Goal: Task Accomplishment & Management: Complete application form

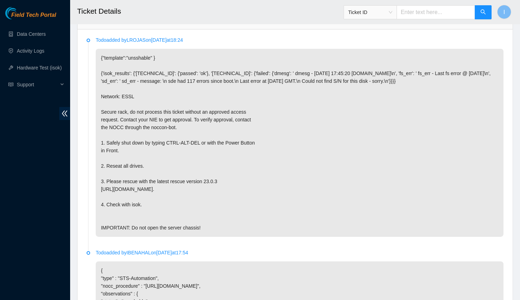
scroll to position [273, 0]
click at [178, 88] on p "{"template":"unsshable" } {'isok_results': {'23.223.210.84': {'passed': 'ok'}, …" at bounding box center [299, 142] width 407 height 188
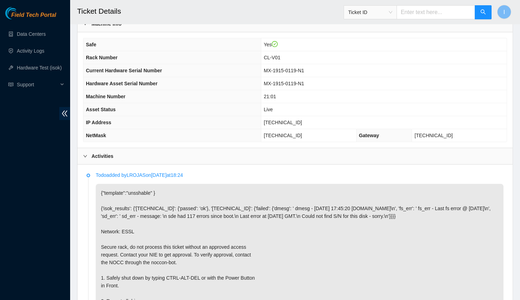
scroll to position [160, 0]
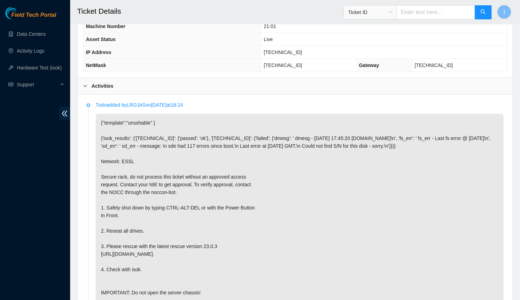
scroll to position [202, 0]
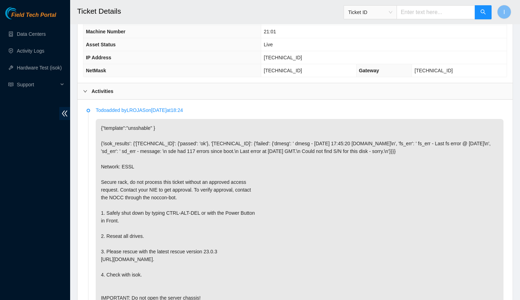
click at [22, 185] on div "Field Tech Portal Data Centers Activity Logs Hardware Test (isok) Support" at bounding box center [35, 153] width 70 height 293
click at [295, 51] on td "23.223.210.85" at bounding box center [383, 57] width 245 height 13
copy span "23.223.210.85"
click at [302, 68] on span "255.255.255.128" at bounding box center [282, 71] width 38 height 6
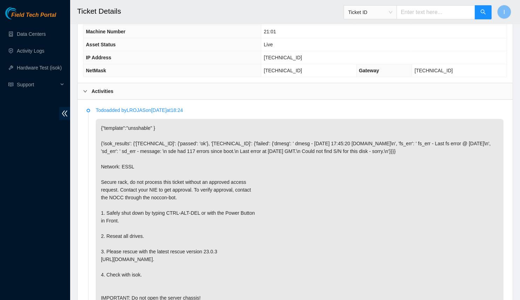
click at [302, 68] on span "255.255.255.128" at bounding box center [282, 71] width 38 height 6
copy span "255.255.255.128"
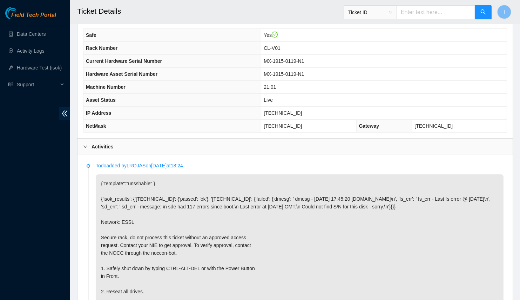
click at [280, 45] on span "CL-V01" at bounding box center [271, 48] width 16 height 6
copy span "V01"
click at [280, 45] on span "CL-V01" at bounding box center [271, 48] width 16 height 6
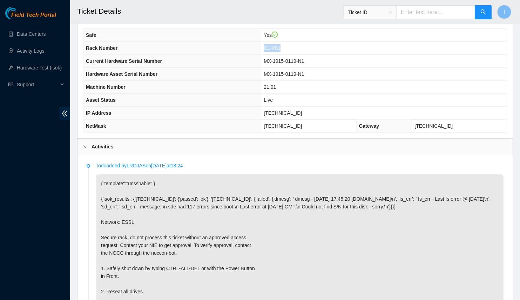
click at [280, 45] on span "CL-V01" at bounding box center [271, 48] width 16 height 6
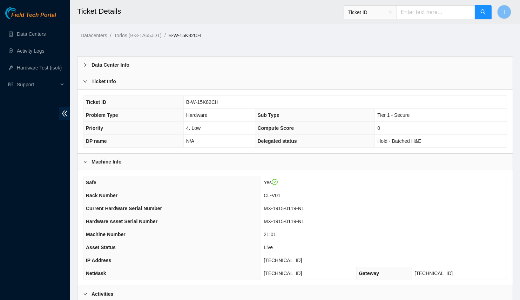
click at [300, 257] on span "23.223.210.85" at bounding box center [282, 260] width 38 height 6
copy span "23.223.210.85"
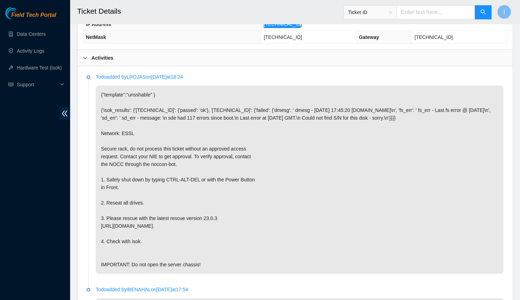
scroll to position [236, 0]
click at [216, 185] on p "{"template":"unsshable" } {'isok_results': {'23.223.210.84': {'passed': 'ok'}, …" at bounding box center [299, 179] width 407 height 188
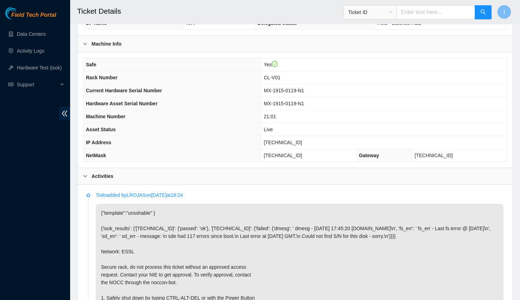
scroll to position [116, 0]
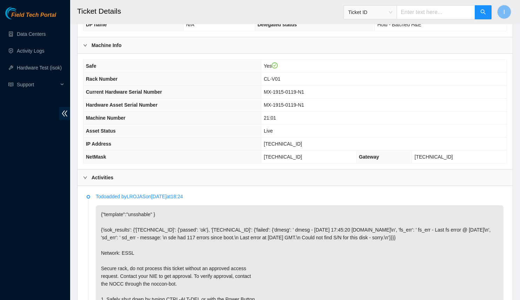
click at [92, 76] on span "Rack Number" at bounding box center [102, 79] width 32 height 6
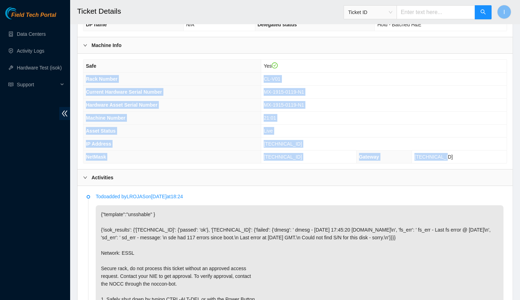
drag, startPoint x: 92, startPoint y: 75, endPoint x: 476, endPoint y: 151, distance: 391.1
click at [476, 151] on tbody "Safe Yes Rack Number CL-V01 Current Hardware Serial Number MX-1915-0119-N1 Hard…" at bounding box center [294, 111] width 423 height 103
copy tbody "Rack Number CL-V01 Current Hardware Serial Number MX-1915-0119-N1 Hardware Asse…"
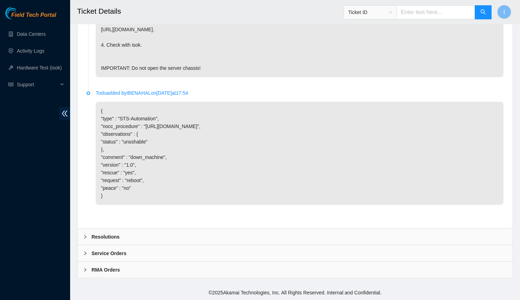
click at [153, 233] on div "Resolutions" at bounding box center [294, 236] width 435 height 16
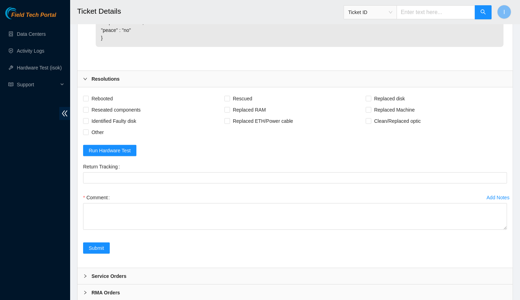
scroll to position [595, 0]
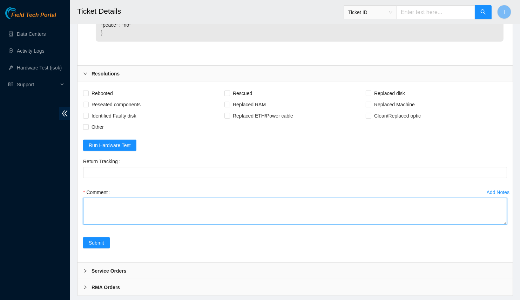
click at [187, 224] on textarea "Comment" at bounding box center [295, 211] width 424 height 27
paste textarea "B-W-15K82CH Spoke with NOCC; safe and unlocked rids Connected to console; no er…"
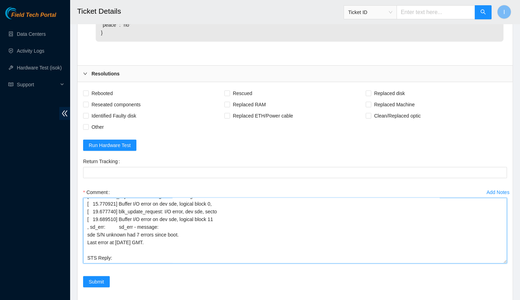
drag, startPoint x: 506, startPoint y: 233, endPoint x: 405, endPoint y: 177, distance: 115.1
click at [504, 263] on textarea "B-W-15K82CH Spoke with NOCC; safe and unlocked rids Connected to console; no er…" at bounding box center [295, 231] width 424 height 66
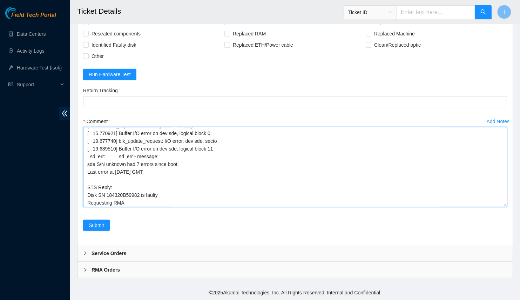
scroll to position [85, 0]
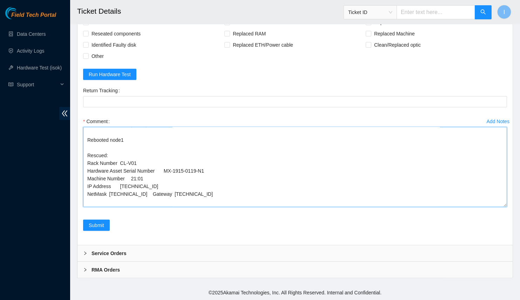
drag, startPoint x: 505, startPoint y: 207, endPoint x: 491, endPoint y: 300, distance: 93.5
click at [491, 207] on textarea "B-W-15K82CH Spoke with NOCC; safe and unlocked rids Connected to console; no er…" at bounding box center [295, 167] width 424 height 80
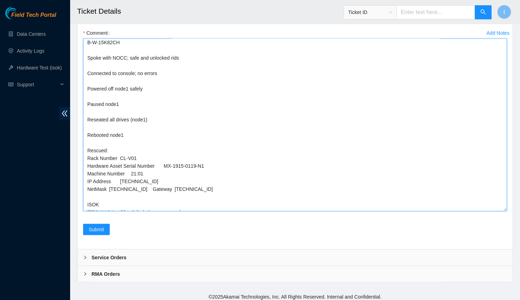
scroll to position [0, 0]
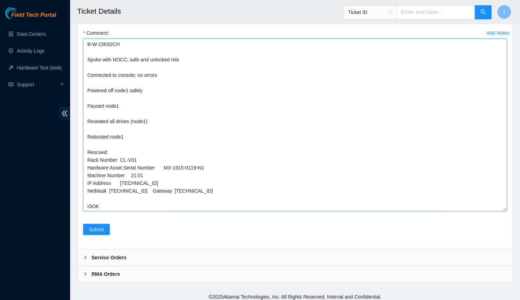
drag, startPoint x: 85, startPoint y: 71, endPoint x: 82, endPoint y: 61, distance: 11.2
click at [82, 61] on div "Add Notes Comment B-W-15K82CH Spoke with NOCC; safe and unlocked rids Connected…" at bounding box center [294, 125] width 429 height 196
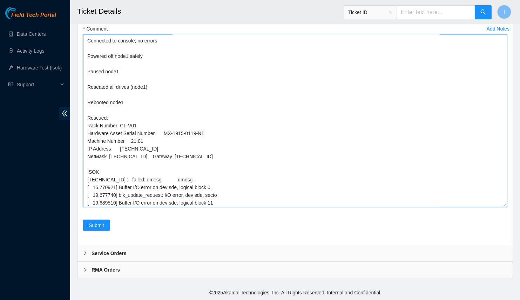
scroll to position [15, 0]
click at [139, 104] on textarea "Spoke with NOCC; safe and unlocked rids Connected to console; no errors Powered…" at bounding box center [295, 120] width 424 height 172
click at [123, 77] on textarea "Spoke with NOCC; safe and unlocked rids Connected to console; no errors Powered…" at bounding box center [295, 120] width 424 height 172
click at [118, 72] on textarea "Spoke with NOCC; safe and unlocked rids Connected to console; no errors Powered…" at bounding box center [295, 120] width 424 height 172
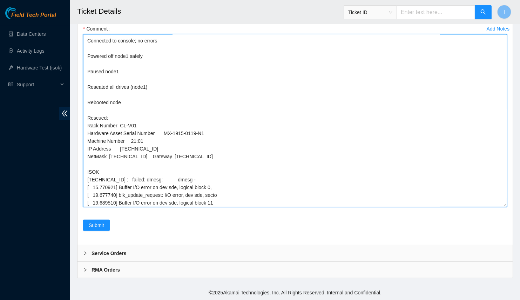
click at [112, 103] on textarea "Spoke with NOCC; safe and unlocked rids Connected to console; no errors Powered…" at bounding box center [295, 120] width 424 height 172
drag, startPoint x: 128, startPoint y: 88, endPoint x: 154, endPoint y: 86, distance: 26.7
click at [154, 86] on textarea "Spoke with NOCC; safe and unlocked rids Connected to console; no errors Powered…" at bounding box center [295, 120] width 424 height 172
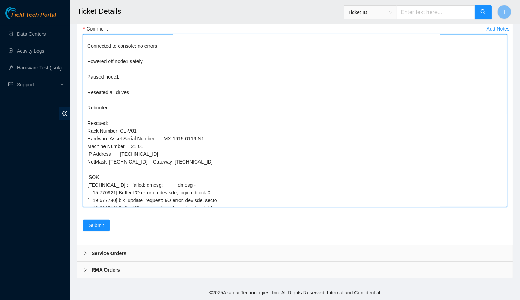
scroll to position [0, 0]
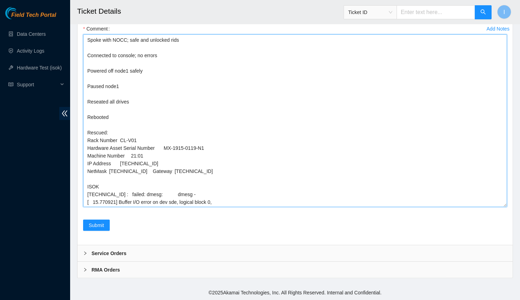
click at [125, 89] on textarea "Spoke with NOCC; safe and unlocked rids Connected to console; no errors Powered…" at bounding box center [295, 120] width 424 height 172
click at [87, 87] on textarea "Spoke with NOCC; safe and unlocked rids Connected to console; no errors Powered…" at bounding box center [295, 120] width 424 height 172
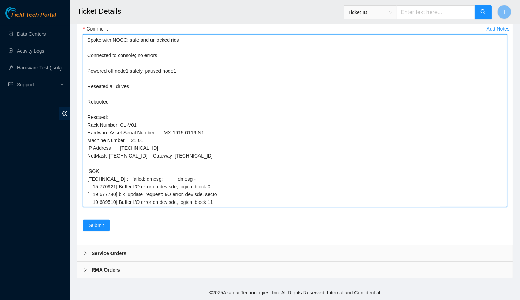
click at [152, 138] on textarea "Spoke with NOCC; safe and unlocked rids Connected to console; no errors Powered…" at bounding box center [295, 120] width 424 height 172
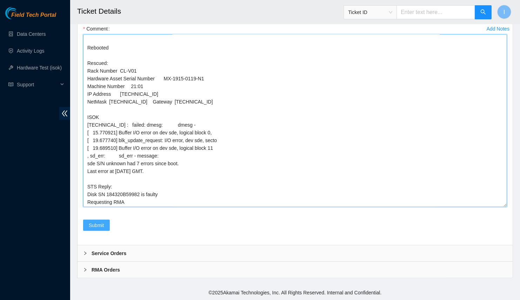
type textarea "Spoke with NOCC; safe and unlocked rids Connected to console; no errors Powered…"
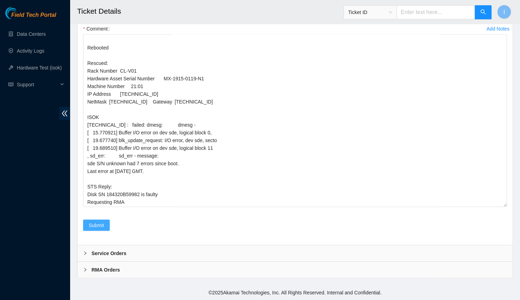
click at [104, 225] on button "Submit" at bounding box center [96, 224] width 27 height 11
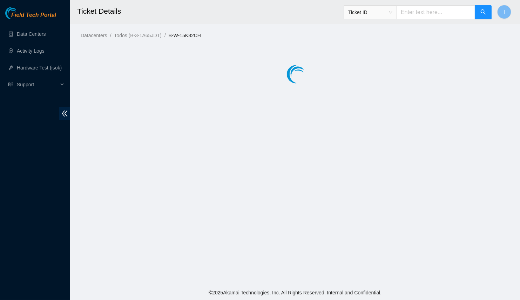
scroll to position [0, 0]
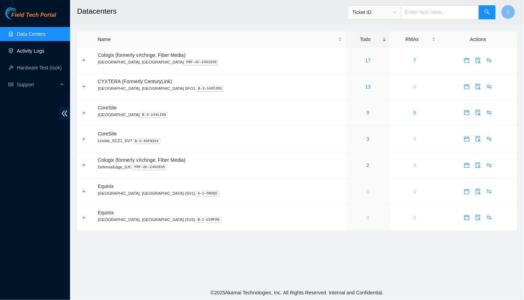
click at [43, 54] on link "Activity Logs" at bounding box center [31, 51] width 28 height 6
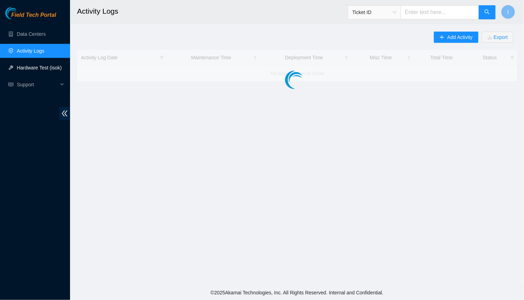
click at [37, 70] on link "Hardware Test (isok)" at bounding box center [39, 68] width 45 height 6
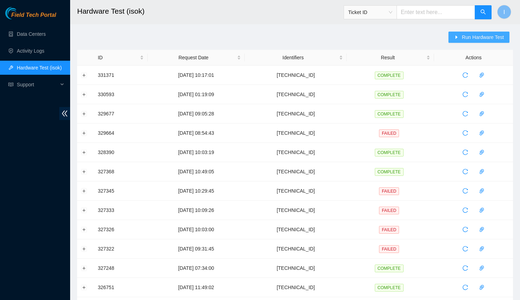
click at [462, 40] on button "Run Hardware Test" at bounding box center [478, 37] width 61 height 11
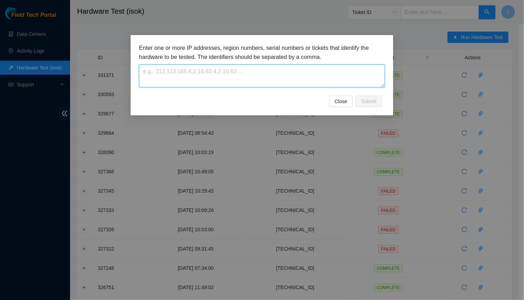
click at [301, 81] on textarea at bounding box center [262, 75] width 246 height 23
paste textarea "23.223.210.85"
type textarea "23.223.210.85"
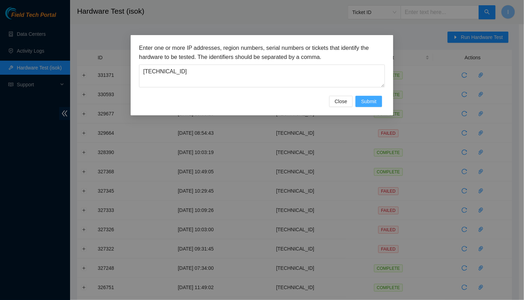
click at [365, 99] on span "Submit" at bounding box center [368, 101] width 15 height 8
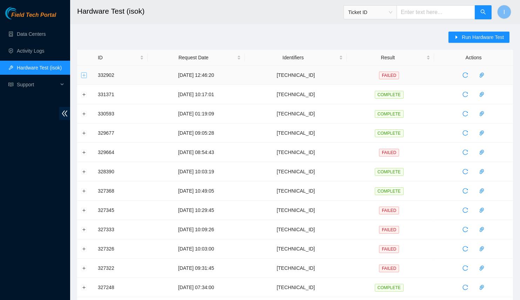
click at [82, 77] on button "Expand row" at bounding box center [84, 75] width 6 height 6
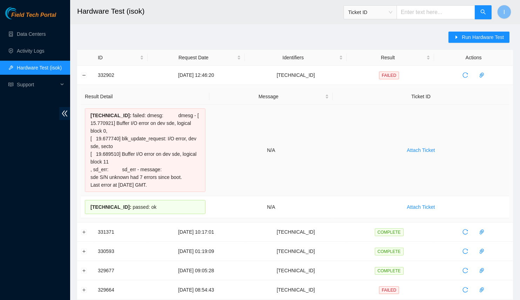
drag, startPoint x: 183, startPoint y: 185, endPoint x: 85, endPoint y: 120, distance: 117.1
click at [85, 120] on div "23.223.210.85 : failed: dmesg: dmesg - [ 15.770921] Buffer I/O error on dev sde…" at bounding box center [145, 149] width 121 height 83
click at [85, 121] on div "23.223.210.85 : failed: dmesg: dmesg - [ 15.770921] Buffer I/O error on dev sde…" at bounding box center [145, 149] width 121 height 83
drag, startPoint x: 182, startPoint y: 183, endPoint x: 91, endPoint y: 110, distance: 116.7
click at [91, 110] on div "23.223.210.85 : failed: dmesg: dmesg - [ 15.770921] Buffer I/O error on dev sde…" at bounding box center [145, 149] width 121 height 83
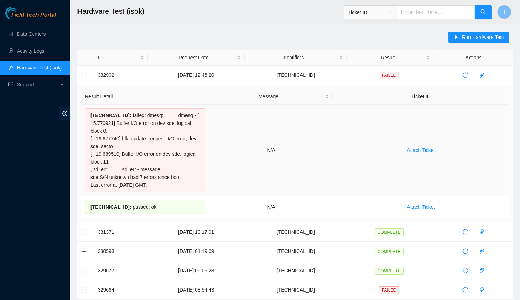
copy div "23.223.210.85 : failed: dmesg: dmesg - [ 15.770921] Buffer I/O error on dev sde…"
click at [209, 163] on td "23.223.210.85 : failed: dmesg: dmesg - [ 15.770921] Buffer I/O error on dev sde…" at bounding box center [145, 149] width 128 height 91
click at [45, 36] on link "Data Centers" at bounding box center [31, 34] width 29 height 6
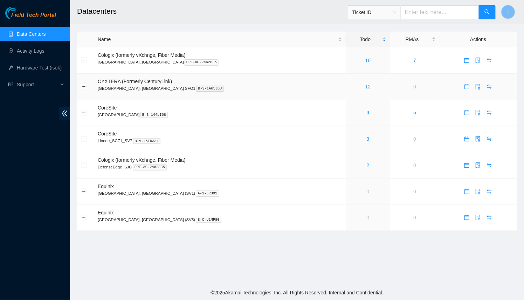
click at [365, 86] on link "12" at bounding box center [368, 87] width 6 height 6
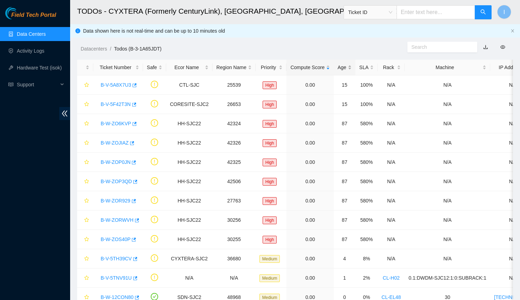
click at [337, 66] on div "Age" at bounding box center [344, 67] width 14 height 8
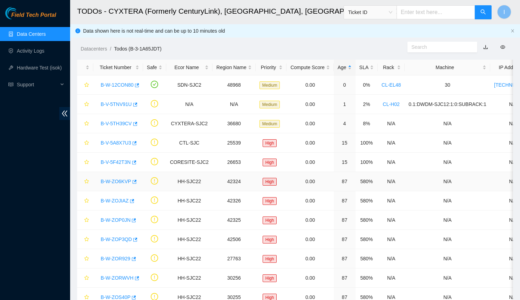
scroll to position [31, 0]
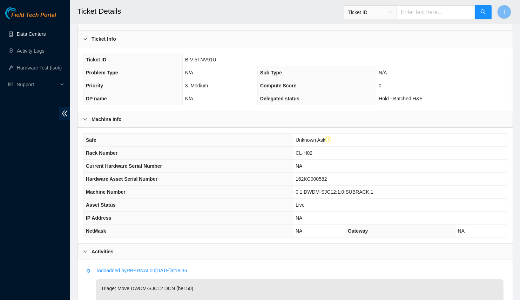
scroll to position [24, 0]
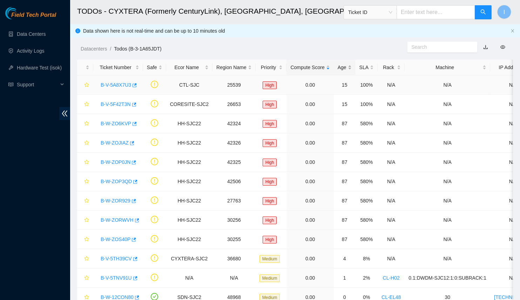
click at [343, 69] on div "Age" at bounding box center [344, 67] width 14 height 8
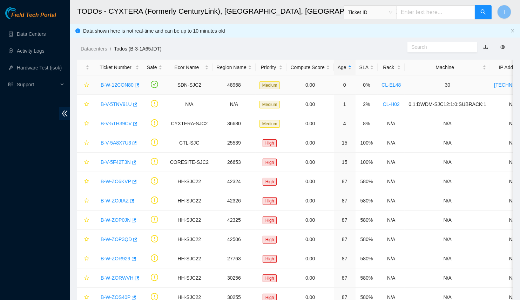
click at [111, 86] on link "B-W-12CON80" at bounding box center [117, 85] width 33 height 6
click at [118, 84] on link "B-W-12CON80" at bounding box center [117, 85] width 33 height 6
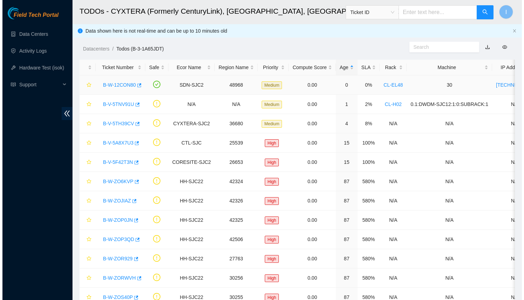
scroll to position [63, 0]
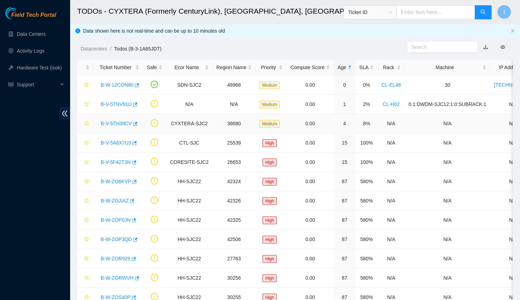
click at [117, 123] on link "B-V-5TH39CV" at bounding box center [116, 124] width 31 height 6
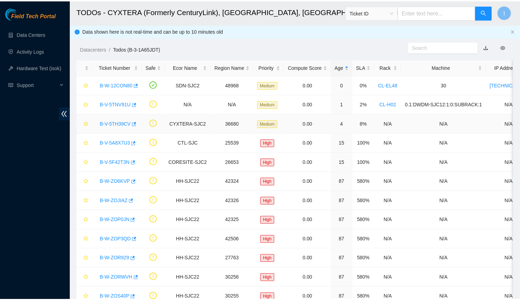
scroll to position [52, 0]
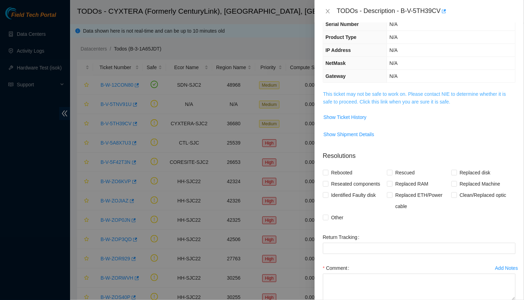
click at [364, 103] on link "This ticket may not be safe to work on. Please contact NIE to determine whether…" at bounding box center [414, 97] width 183 height 13
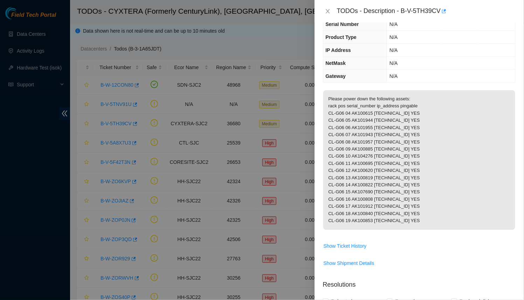
click at [119, 104] on div at bounding box center [262, 150] width 524 height 300
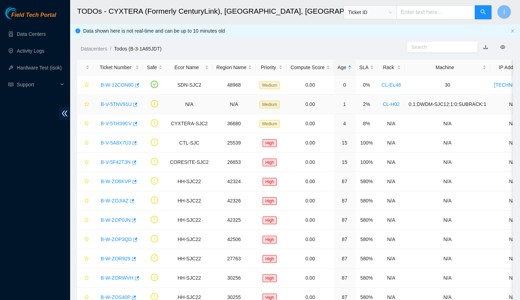
click at [119, 104] on link "B-V-5TNV91U" at bounding box center [116, 104] width 31 height 6
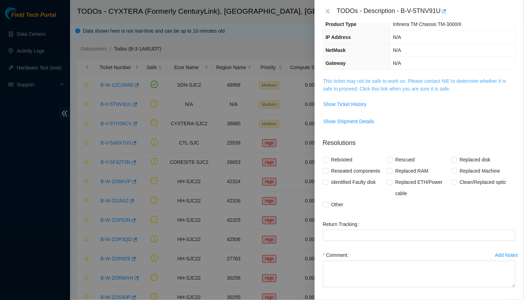
click at [373, 84] on link "This ticket may not be safe to work on. Please contact NIE to determine whether…" at bounding box center [414, 84] width 183 height 13
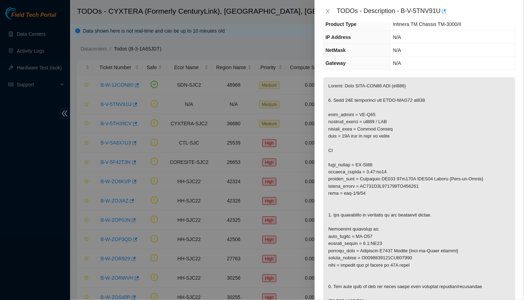
click at [112, 145] on div at bounding box center [262, 150] width 524 height 300
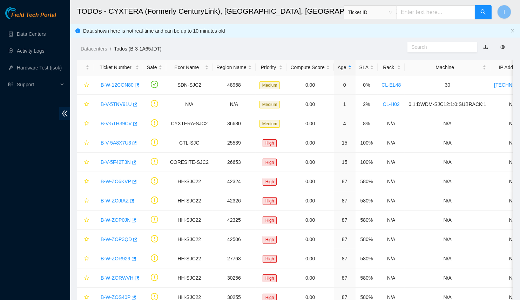
click at [520, 141] on div "TODOs - Description - undefined Problem Type N/A Rack Number N/A Machine Number…" at bounding box center [520, 150] width 0 height 300
click at [110, 141] on link "B-V-5A8X7U3" at bounding box center [116, 143] width 30 height 6
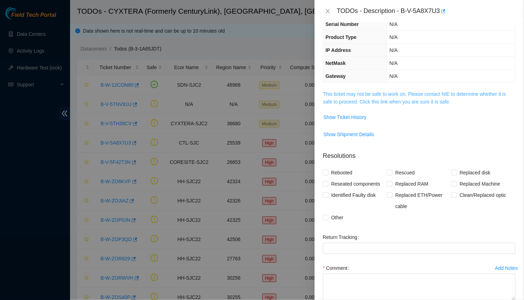
click at [366, 97] on link "This ticket may not be safe to work on. Please contact NIE to determine whether…" at bounding box center [414, 97] width 183 height 13
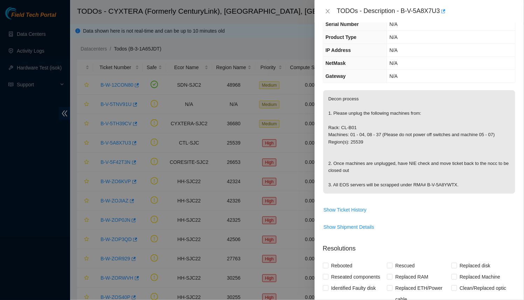
drag, startPoint x: 151, startPoint y: 137, endPoint x: 140, endPoint y: 139, distance: 10.6
click at [151, 137] on div at bounding box center [262, 150] width 524 height 300
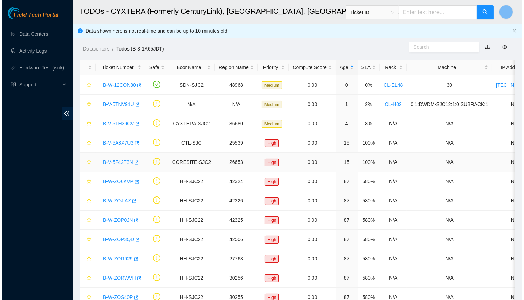
scroll to position [75, 0]
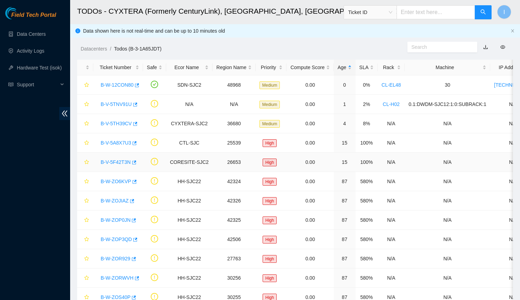
click at [109, 157] on div "B-V-5F42T3N" at bounding box center [118, 161] width 42 height 11
click at [112, 165] on div "B-V-5F42T3N" at bounding box center [118, 161] width 42 height 11
click at [121, 163] on link "B-V-5F42T3N" at bounding box center [116, 162] width 30 height 6
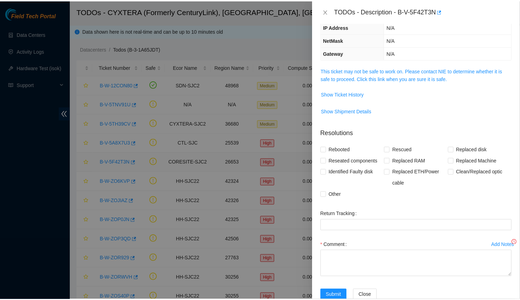
scroll to position [52, 0]
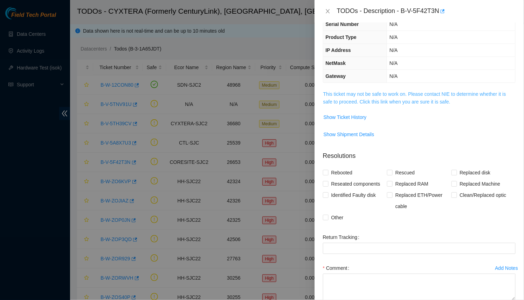
click at [371, 91] on link "This ticket may not be safe to work on. Please contact NIE to determine whether…" at bounding box center [414, 97] width 183 height 13
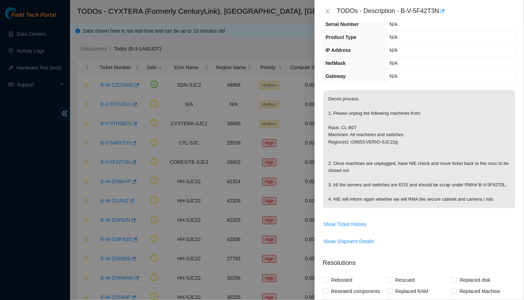
click at [213, 113] on div at bounding box center [262, 150] width 524 height 300
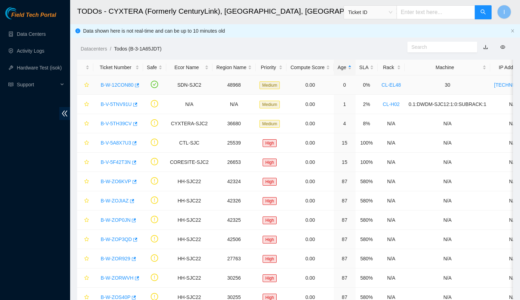
click at [114, 85] on link "B-W-12CON80" at bounding box center [117, 85] width 33 height 6
